Goal: Task Accomplishment & Management: Manage account settings

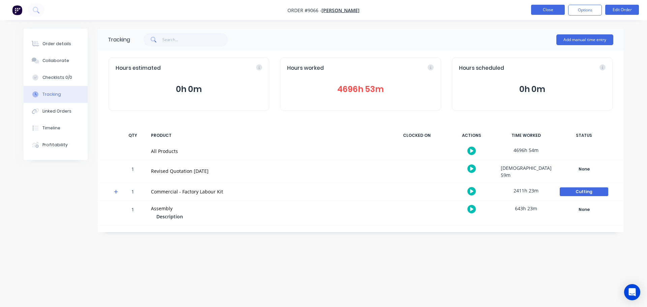
click at [551, 11] on button "Close" at bounding box center [548, 10] width 34 height 10
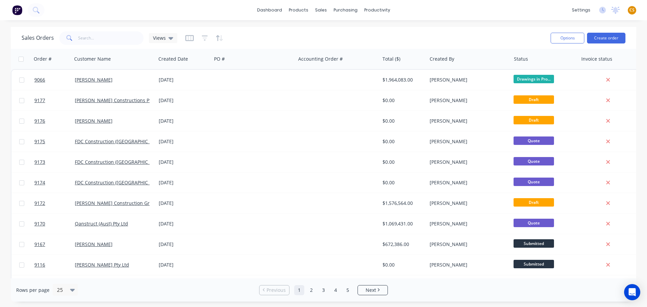
click at [631, 9] on span "CS" at bounding box center [631, 10] width 5 height 6
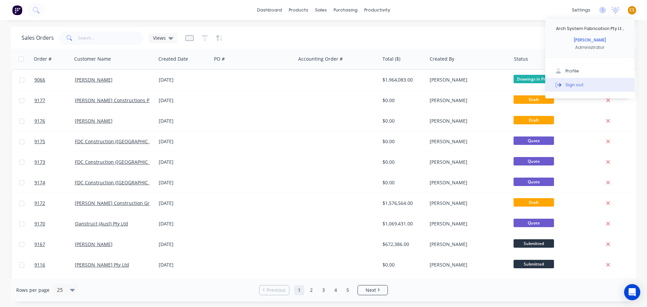
click at [577, 85] on div "Sign out" at bounding box center [574, 85] width 18 height 6
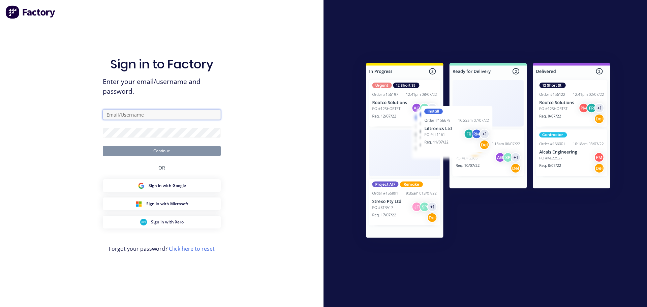
click at [117, 117] on input "text" at bounding box center [162, 114] width 118 height 10
type input "[PERSON_NAME][EMAIL_ADDRESS][DOMAIN_NAME]"
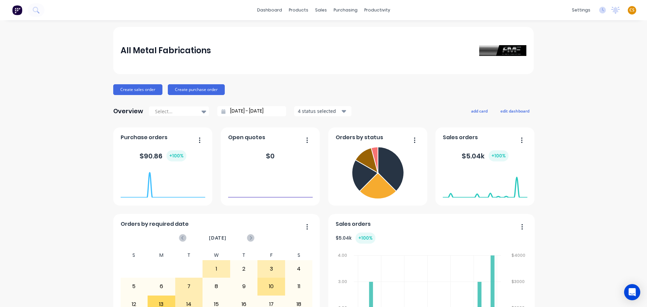
click at [545, 12] on div "dashboard products sales purchasing productivity dashboard products Product Cat…" at bounding box center [323, 10] width 647 height 20
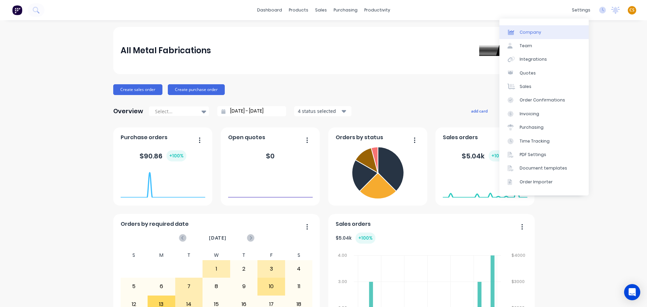
click at [539, 33] on div "Company" at bounding box center [530, 32] width 22 height 6
select select "AU"
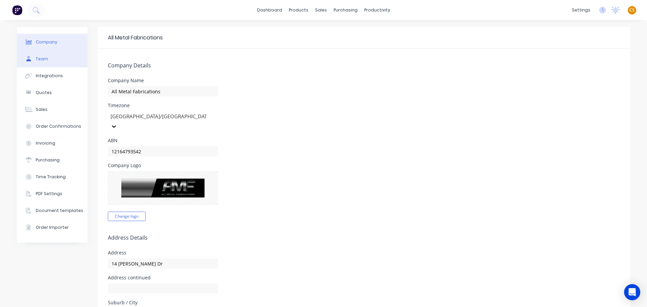
click at [47, 64] on button "Team" at bounding box center [52, 59] width 71 height 17
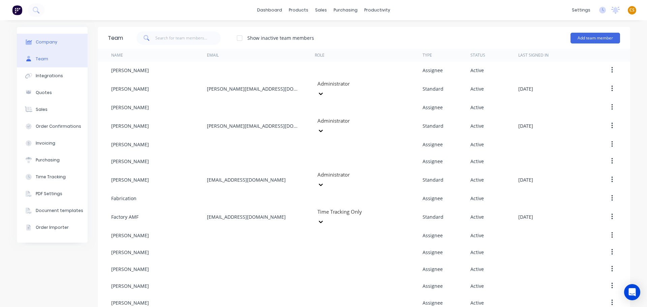
click at [48, 42] on div "Company" at bounding box center [47, 42] width 22 height 6
select select "AU"
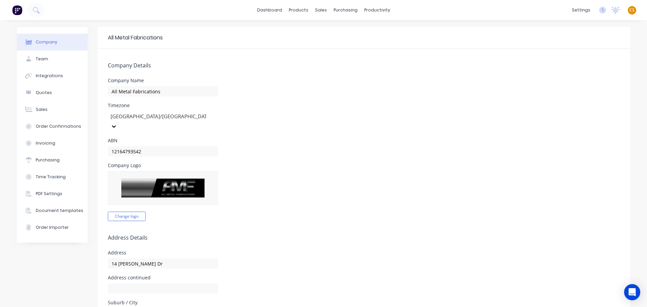
scroll to position [277, 0]
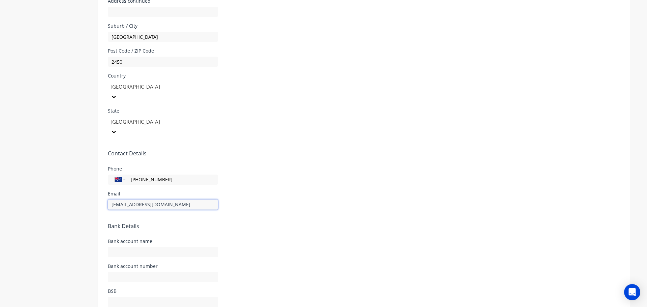
drag, startPoint x: 165, startPoint y: 174, endPoint x: 95, endPoint y: 175, distance: 70.4
click at [95, 175] on div "Company Team Integrations Quotes Sales Order Confirmations Invoicing Purchasing…" at bounding box center [323, 40] width 613 height 580
drag, startPoint x: 164, startPoint y: 149, endPoint x: 128, endPoint y: 149, distance: 36.4
click at [130, 176] on input "[PHONE_NUMBER]" at bounding box center [170, 180] width 81 height 8
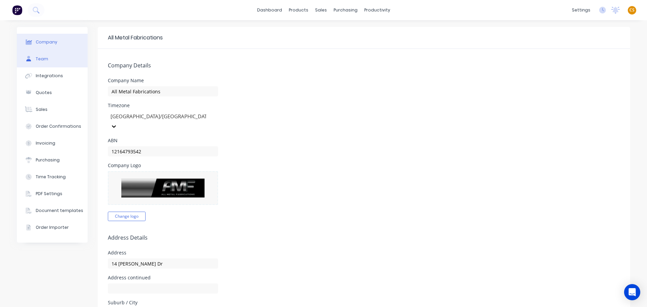
drag, startPoint x: 33, startPoint y: 57, endPoint x: 73, endPoint y: 60, distance: 40.5
click at [33, 57] on button "Team" at bounding box center [52, 59] width 71 height 17
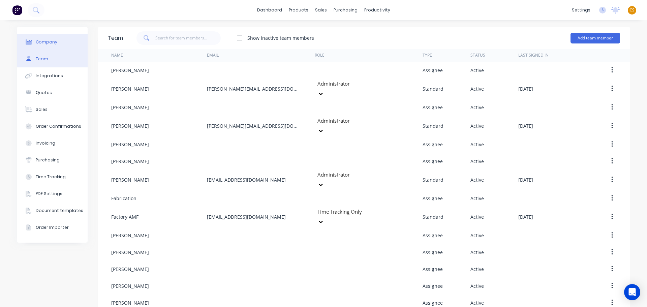
click at [61, 43] on button "Company" at bounding box center [52, 42] width 71 height 17
select select "AU"
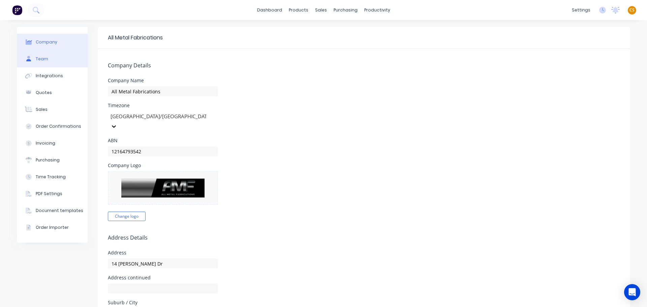
drag, startPoint x: 35, startPoint y: 60, endPoint x: 40, endPoint y: 60, distance: 4.7
click at [36, 60] on div "Team" at bounding box center [42, 59] width 12 height 6
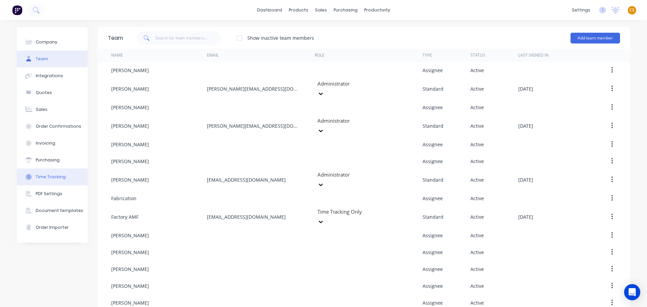
click at [60, 178] on div "Time Tracking" at bounding box center [51, 177] width 30 height 6
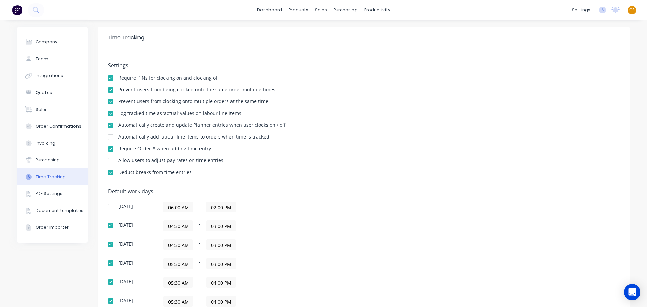
drag, startPoint x: 46, startPoint y: 61, endPoint x: 89, endPoint y: 71, distance: 43.3
click at [48, 62] on button "Team" at bounding box center [52, 59] width 71 height 17
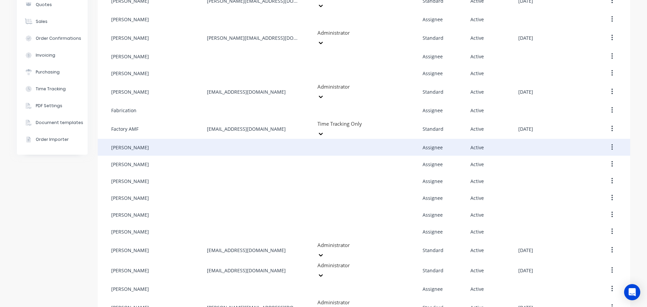
scroll to position [98, 0]
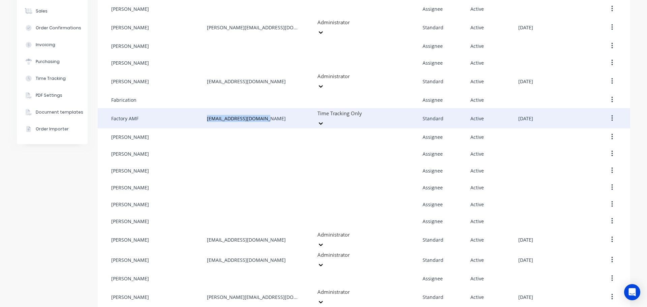
drag, startPoint x: 264, startPoint y: 108, endPoint x: 203, endPoint y: 108, distance: 61.0
click at [203, 108] on div "Factory AMF [EMAIL_ADDRESS][DOMAIN_NAME] Time Tracking Only Standard Active [DA…" at bounding box center [364, 118] width 532 height 20
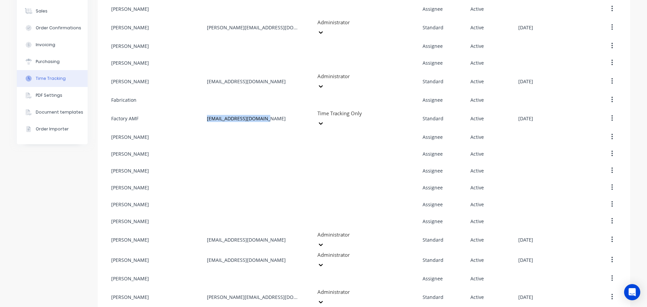
click at [47, 76] on div "Time Tracking" at bounding box center [51, 78] width 30 height 6
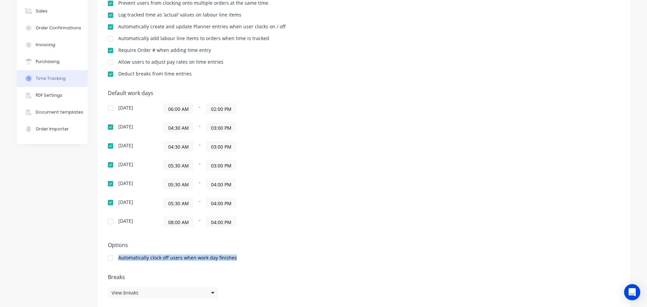
drag, startPoint x: 233, startPoint y: 256, endPoint x: 116, endPoint y: 259, distance: 117.3
click at [116, 259] on div "Automatically clock off users when work day finishes" at bounding box center [364, 258] width 512 height 6
copy div "Automatically clock off users when work day finishes"
click at [164, 149] on input "04:30 AM" at bounding box center [178, 146] width 30 height 10
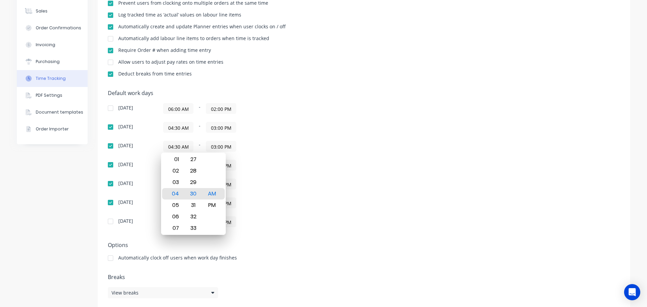
click at [339, 150] on div "[DATE] 04:30 AM - 03:00 PM" at bounding box center [226, 146] width 236 height 11
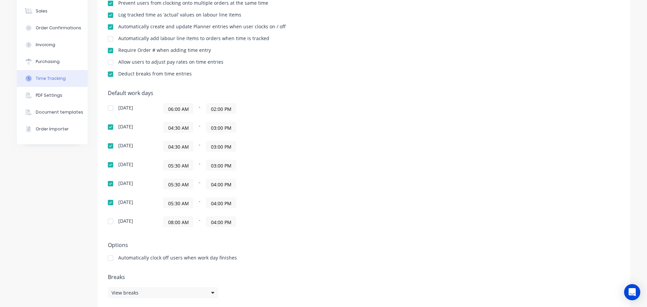
click at [213, 145] on input "03:00 PM" at bounding box center [221, 146] width 30 height 10
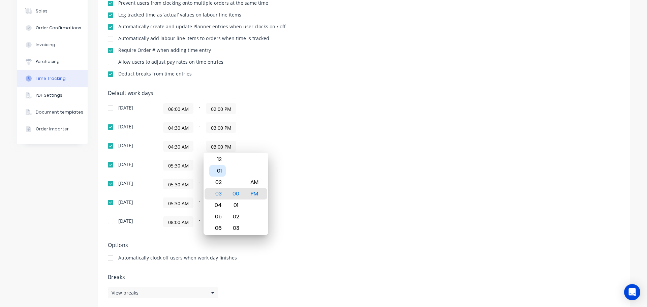
click at [221, 171] on div "01" at bounding box center [217, 170] width 17 height 11
type input "01:00 PM"
click at [399, 145] on div "Default work days [DATE] 06:00 AM - 02:00 PM [DATE] 04:30 AM - 03:00 PM [DATE] …" at bounding box center [364, 162] width 512 height 145
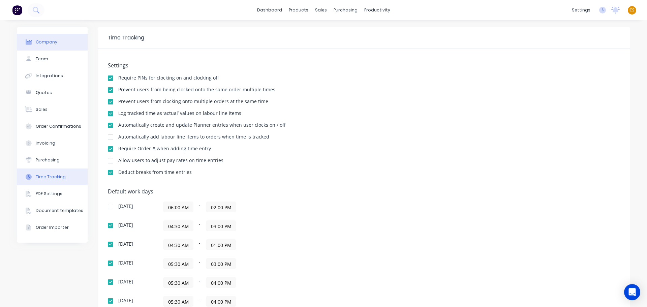
click at [39, 40] on div "Company" at bounding box center [47, 42] width 22 height 6
select select "AU"
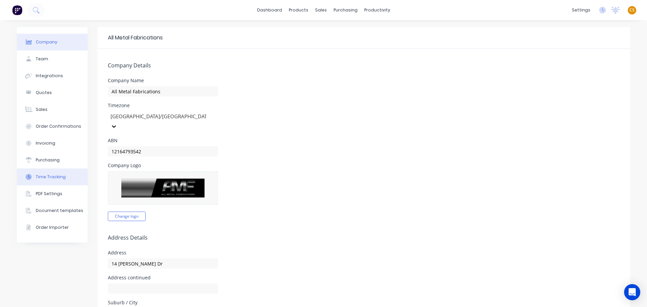
click at [54, 179] on div "Time Tracking" at bounding box center [51, 177] width 30 height 6
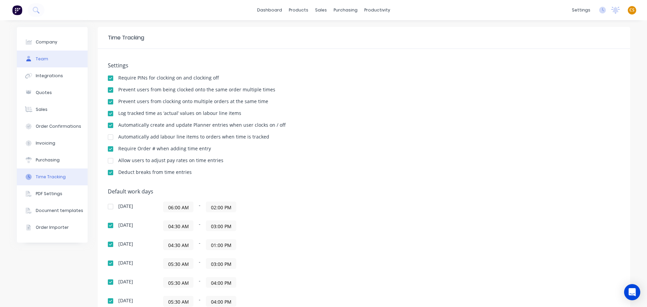
click at [43, 60] on div "Team" at bounding box center [42, 59] width 12 height 6
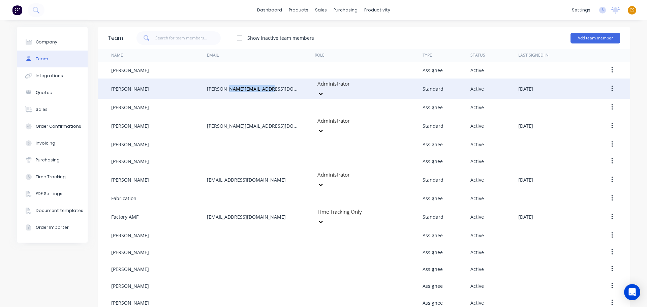
drag, startPoint x: 270, startPoint y: 87, endPoint x: 226, endPoint y: 87, distance: 44.5
click at [226, 87] on div "[PERSON_NAME][EMAIL_ADDRESS][DOMAIN_NAME]" at bounding box center [261, 88] width 108 height 20
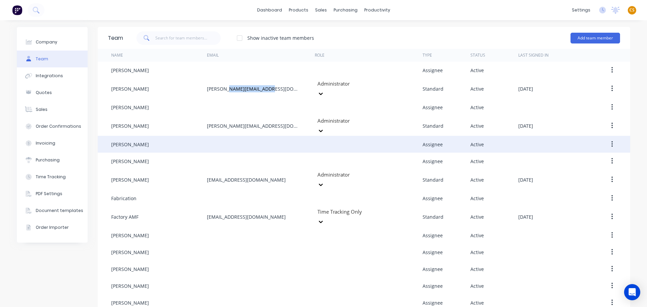
copy div "@[DOMAIN_NAME]"
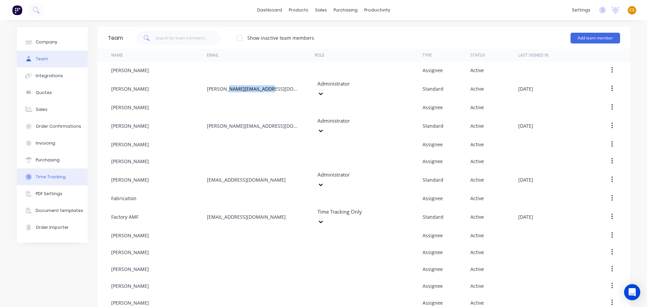
click at [47, 175] on div "Time Tracking" at bounding box center [51, 177] width 30 height 6
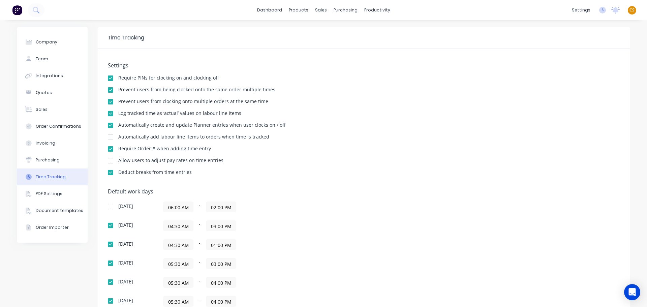
scroll to position [101, 0]
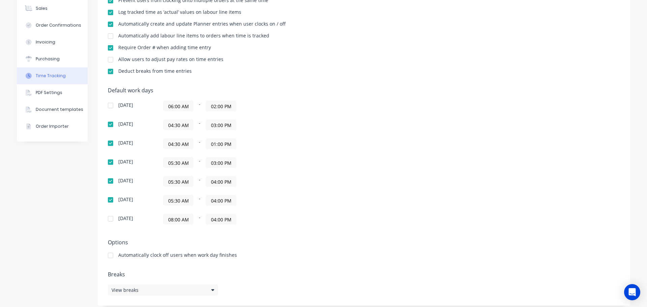
drag, startPoint x: 230, startPoint y: 123, endPoint x: 200, endPoint y: 123, distance: 30.0
click at [200, 123] on div "04:30 AM - 03:00 PM" at bounding box center [247, 124] width 168 height 11
click at [217, 145] on input "01:00 PM" at bounding box center [221, 143] width 30 height 10
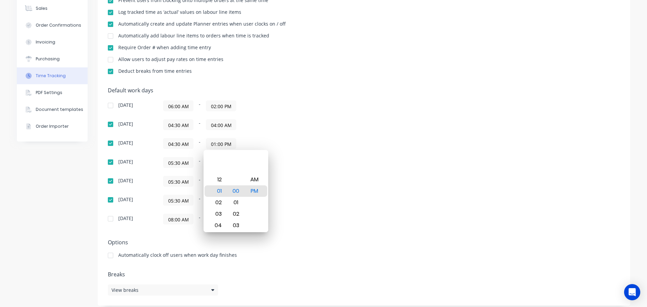
click at [216, 124] on input "04:00 AM" at bounding box center [221, 125] width 30 height 10
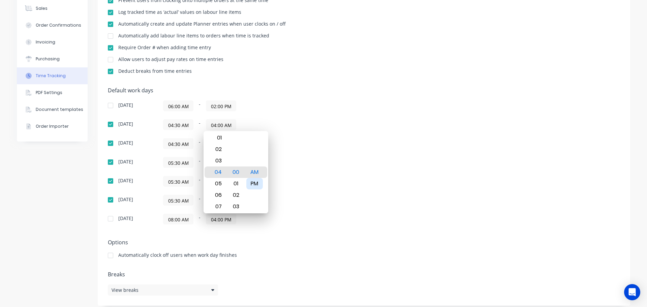
click at [253, 183] on div "PM" at bounding box center [254, 183] width 17 height 11
type input "04:00 PM"
click at [314, 133] on div "[DATE] 06:00 AM - 02:00 PM [DATE] 04:30 AM - 04:00 PM [DATE] 04:30 AM - 01:00 P…" at bounding box center [226, 162] width 236 height 124
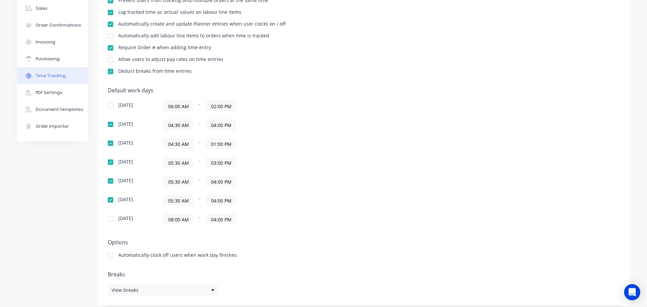
click at [215, 144] on input "01:00 PM" at bounding box center [221, 143] width 30 height 10
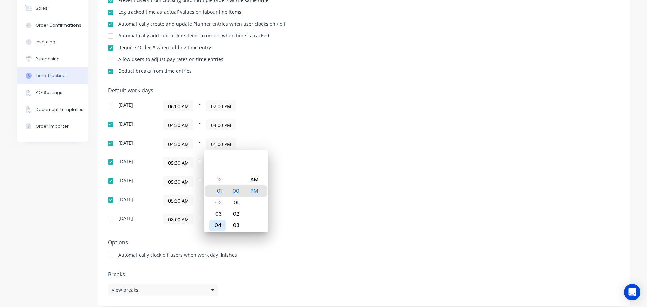
click at [219, 225] on div "04" at bounding box center [217, 225] width 17 height 11
type input "04:00 PM"
click at [327, 189] on div "[DATE] 06:00 AM - 02:00 PM [DATE] 04:30 AM - 04:00 PM [DATE] 04:30 AM - 04:00 P…" at bounding box center [226, 162] width 236 height 124
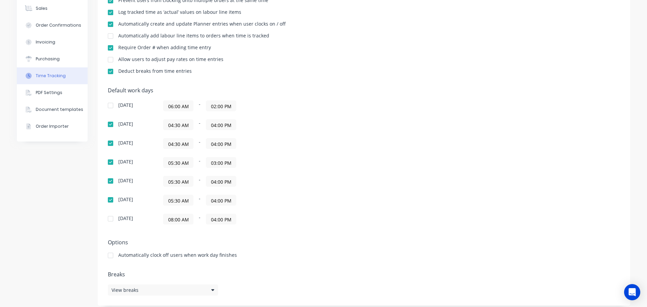
click at [214, 162] on input "03:00 PM" at bounding box center [221, 162] width 30 height 10
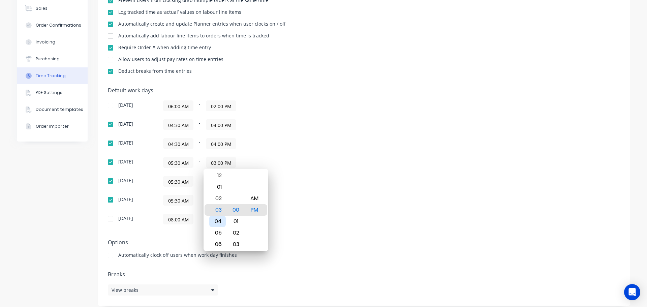
click at [217, 221] on div "04" at bounding box center [217, 221] width 17 height 11
type input "04:00 PM"
click at [375, 173] on div "Default work days [DATE] 06:00 AM - 02:00 PM [DATE] 04:30 AM - 04:00 PM [DATE] …" at bounding box center [364, 159] width 512 height 145
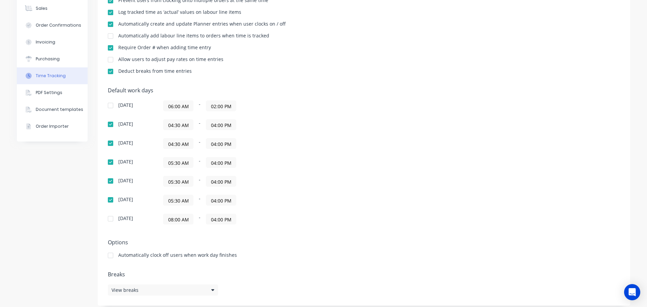
click at [169, 164] on input "05:30 AM" at bounding box center [178, 162] width 30 height 10
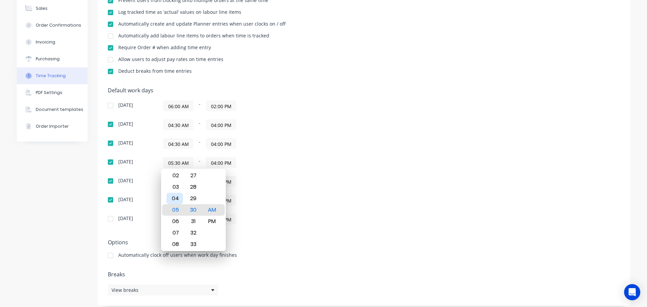
click at [174, 200] on div "04" at bounding box center [174, 198] width 17 height 11
type input "04:30 AM"
click at [335, 199] on div "[DATE] 05:30 AM - 04:00 PM" at bounding box center [226, 200] width 236 height 11
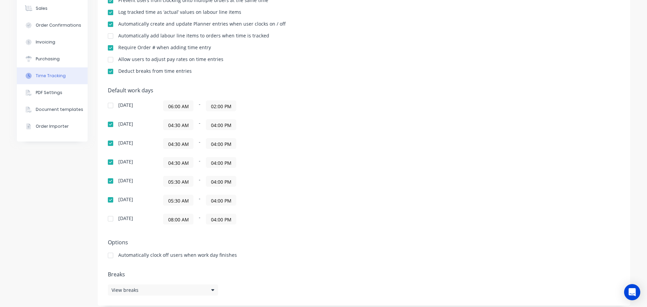
click at [170, 180] on input "05:30 AM" at bounding box center [178, 181] width 30 height 10
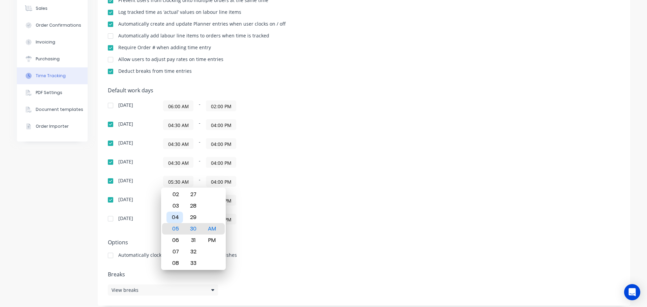
click at [177, 218] on div "04" at bounding box center [174, 217] width 17 height 11
type input "04:30 AM"
click at [309, 213] on div "[DATE] 06:00 AM - 02:00 PM [DATE] 04:30 AM - 04:00 PM [DATE] 04:30 AM - 04:00 P…" at bounding box center [226, 162] width 236 height 124
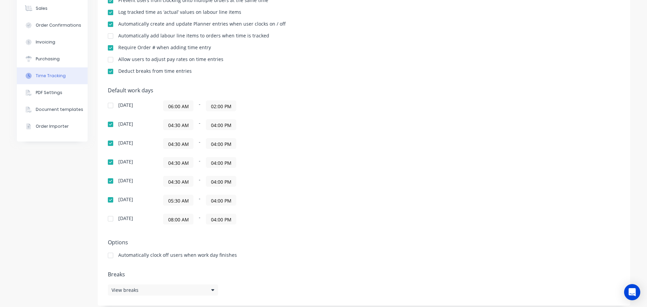
click at [170, 200] on input "05:30 AM" at bounding box center [178, 200] width 30 height 10
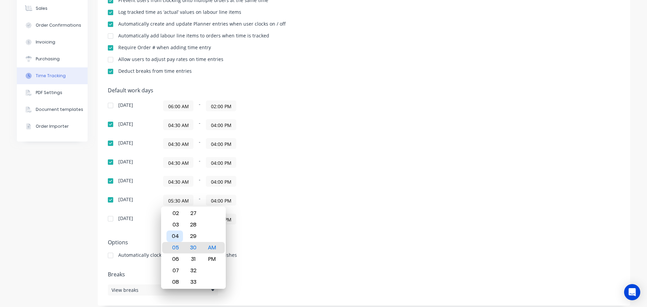
drag, startPoint x: 178, startPoint y: 236, endPoint x: 302, endPoint y: 236, distance: 123.6
click at [179, 236] on div "04" at bounding box center [174, 235] width 17 height 11
type input "04:30 AM"
click at [459, 168] on div "Default work days [DATE] 06:00 AM - 02:00 PM [DATE] 04:30 AM - 04:00 PM [DATE] …" at bounding box center [364, 159] width 512 height 145
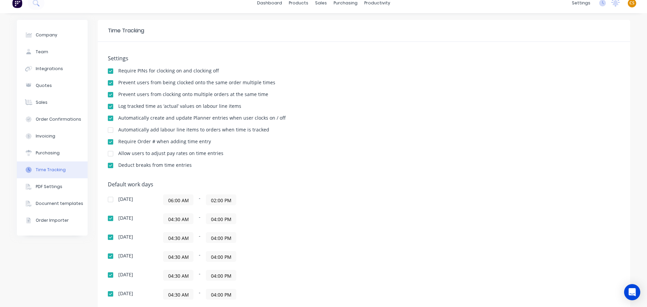
scroll to position [0, 0]
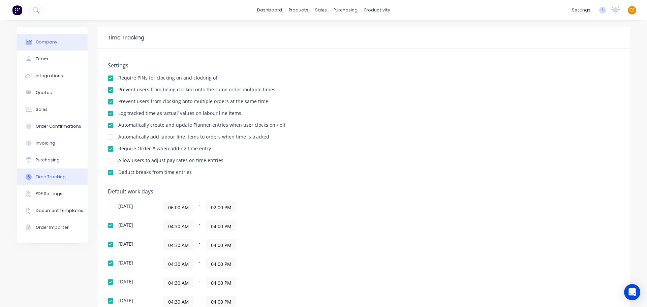
click at [37, 42] on div "Company" at bounding box center [47, 42] width 22 height 6
select select "AU"
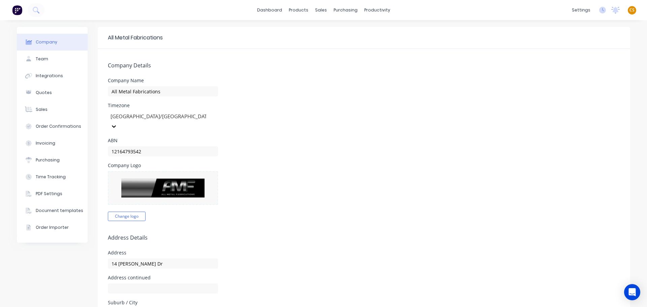
drag, startPoint x: 50, startPoint y: 175, endPoint x: 86, endPoint y: 175, distance: 35.4
click at [50, 175] on div "Time Tracking" at bounding box center [51, 177] width 30 height 6
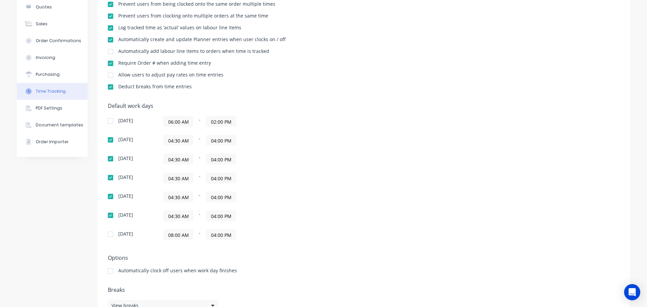
scroll to position [101, 0]
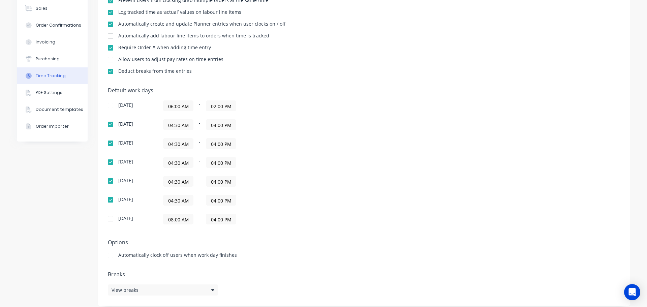
click at [129, 255] on div "Automatically clock off users when work day finishes" at bounding box center [177, 255] width 119 height 5
drag, startPoint x: 129, startPoint y: 255, endPoint x: 226, endPoint y: 256, distance: 96.7
click at [226, 256] on div "Automatically clock off users when work day finishes" at bounding box center [177, 255] width 119 height 5
copy div "Automatically clock off users when work day finishes"
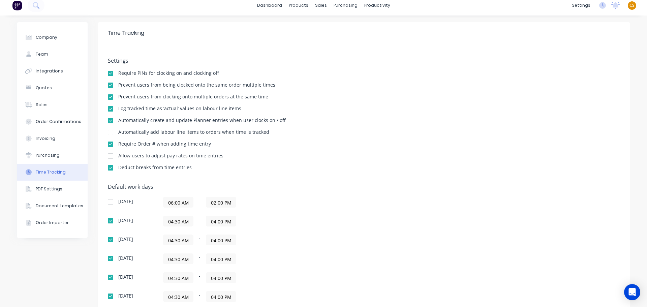
scroll to position [0, 0]
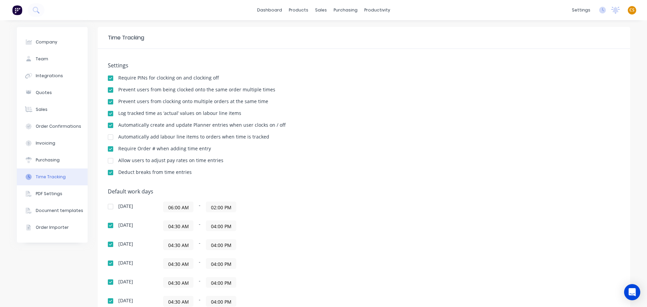
click at [629, 9] on span "CS" at bounding box center [631, 10] width 5 height 6
click at [574, 85] on div "Sign out" at bounding box center [574, 85] width 18 height 6
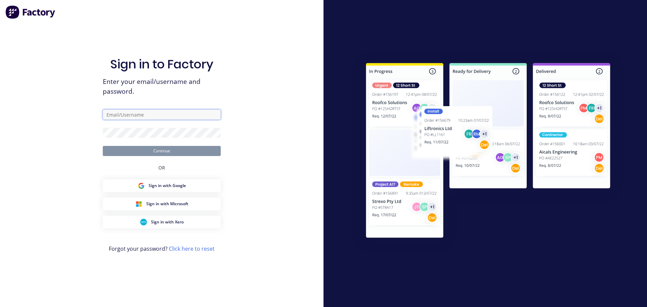
click at [118, 116] on input "text" at bounding box center [162, 114] width 118 height 10
type input "[PERSON_NAME][EMAIL_ADDRESS][DOMAIN_NAME]"
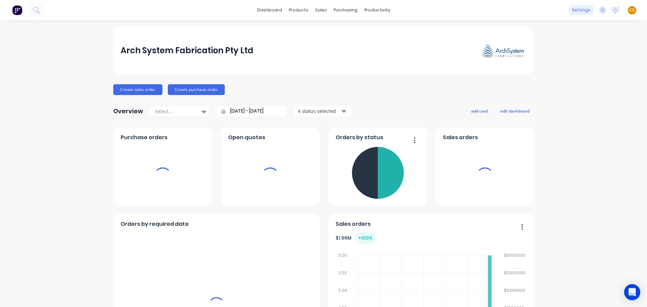
click at [573, 12] on div "settings" at bounding box center [580, 10] width 25 height 10
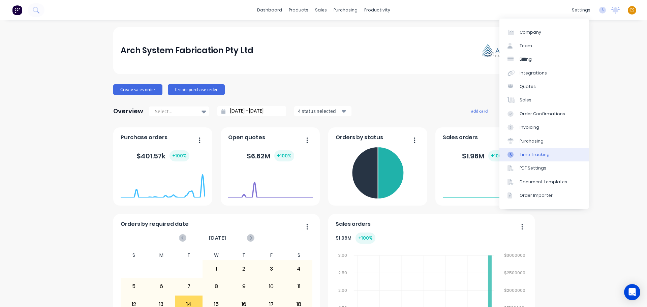
click at [538, 155] on div "Time Tracking" at bounding box center [534, 155] width 30 height 6
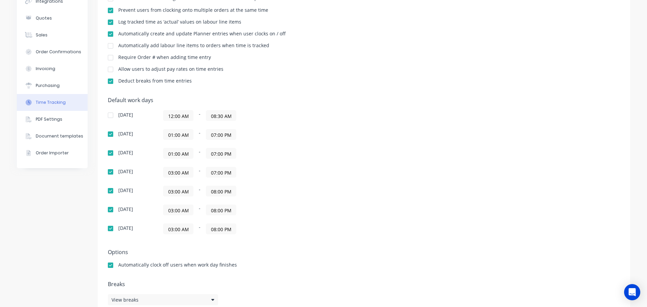
scroll to position [101, 0]
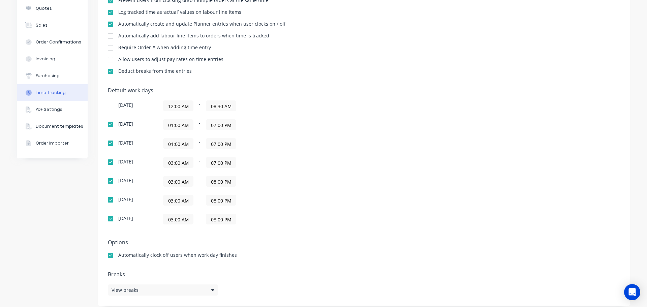
click at [41, 247] on div "Company Team Billing Integrations Quotes Sales Order Confirmations Invoicing Pu…" at bounding box center [52, 116] width 71 height 380
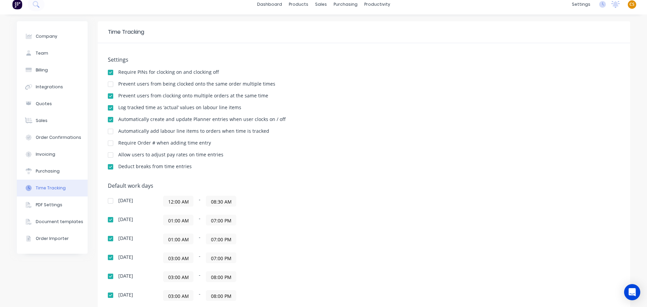
scroll to position [0, 0]
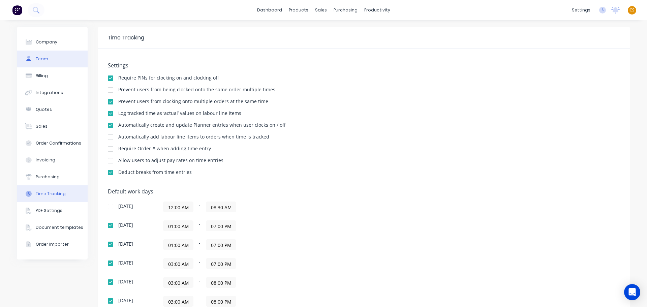
click at [49, 58] on button "Team" at bounding box center [52, 59] width 71 height 17
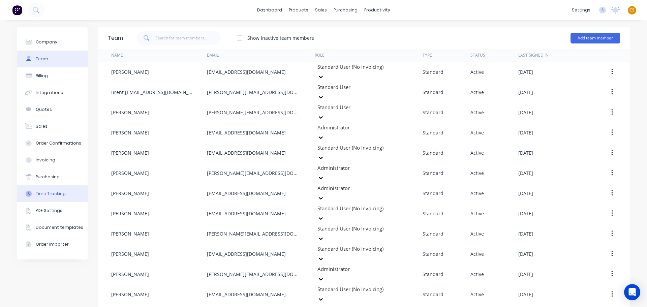
click at [58, 195] on div "Time Tracking" at bounding box center [51, 194] width 30 height 6
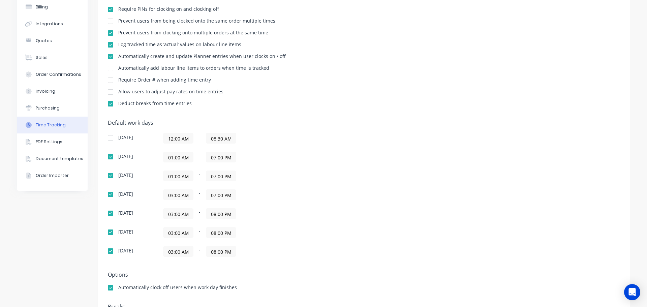
scroll to position [106, 0]
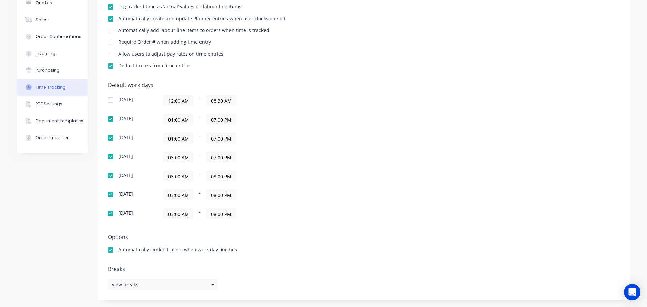
click at [126, 247] on div "Automatically clock off users when work day finishes" at bounding box center [177, 249] width 119 height 5
drag, startPoint x: 126, startPoint y: 247, endPoint x: 223, endPoint y: 245, distance: 96.7
click at [223, 245] on div "Options Automatically clock off users when work day finishes" at bounding box center [364, 246] width 512 height 25
copy div "Automatically clock off users when work day finishes"
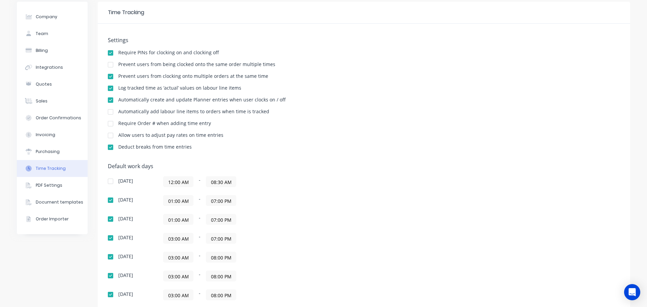
scroll to position [0, 0]
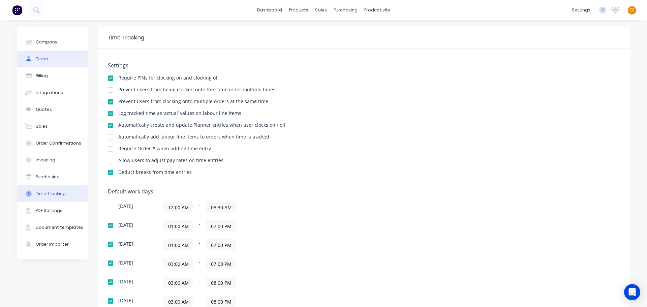
click at [48, 64] on button "Team" at bounding box center [52, 59] width 71 height 17
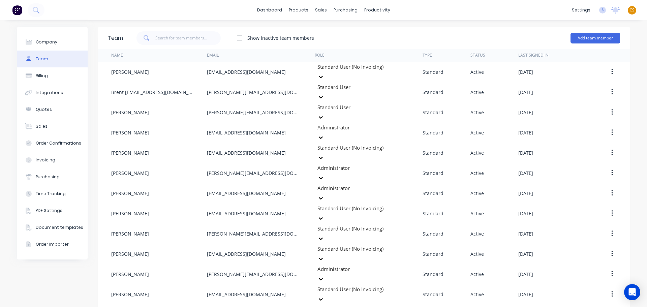
click at [629, 9] on span "CS" at bounding box center [631, 10] width 5 height 6
click at [572, 85] on div "Sign out" at bounding box center [574, 85] width 18 height 6
